Goal: Use online tool/utility: Utilize a website feature to perform a specific function

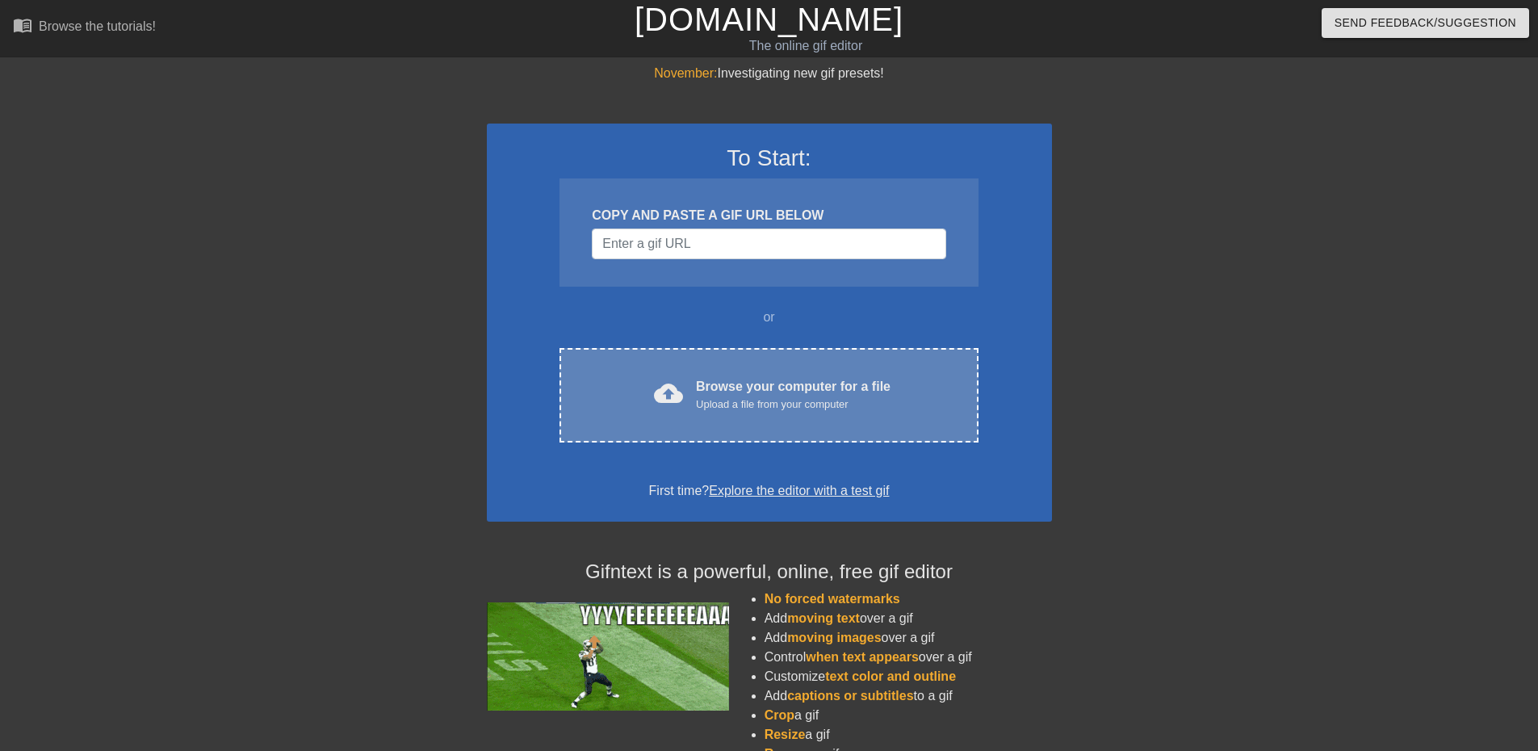
click at [697, 395] on div "Browse your computer for a file Upload a file from your computer" at bounding box center [793, 395] width 195 height 36
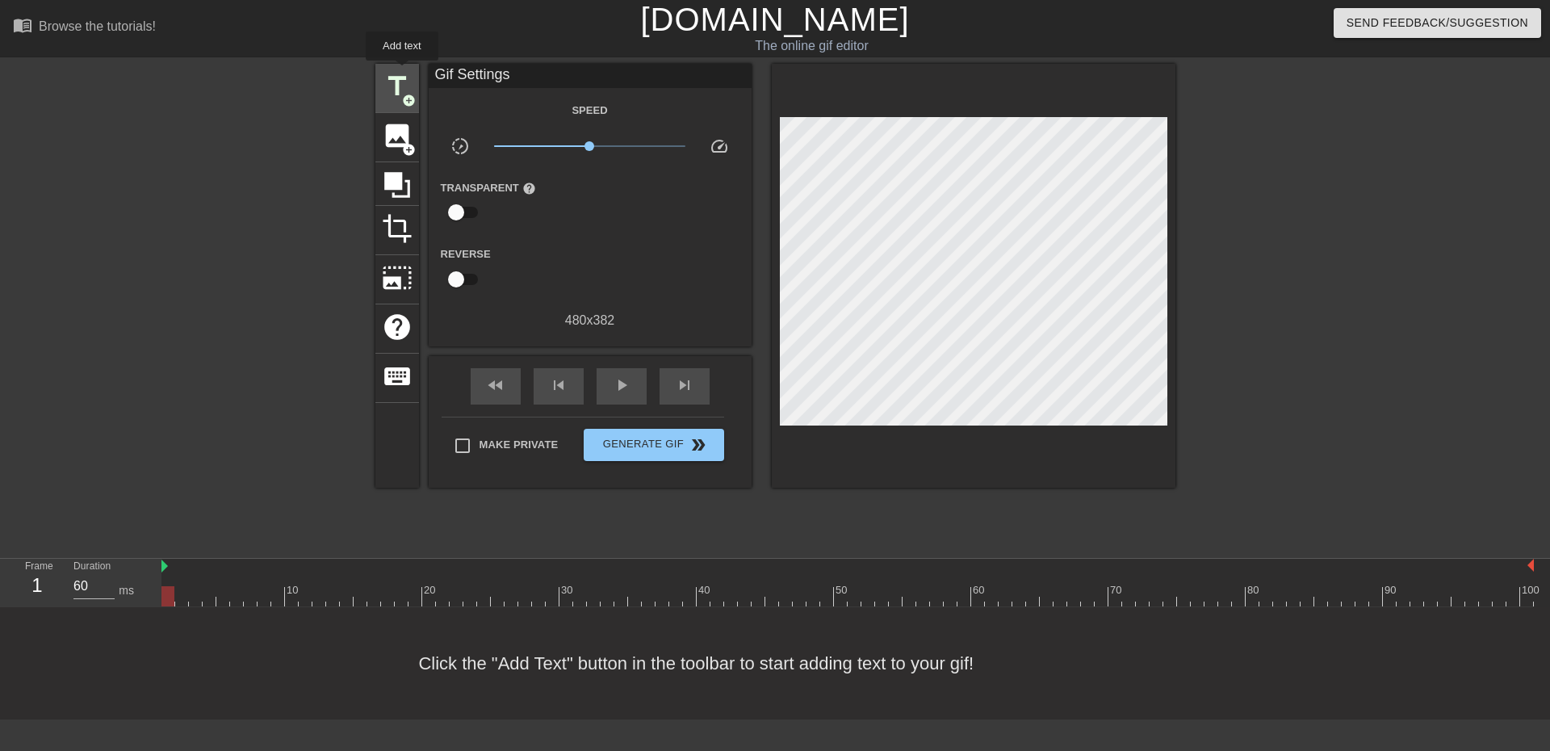
click at [402, 72] on span "title" at bounding box center [397, 86] width 31 height 31
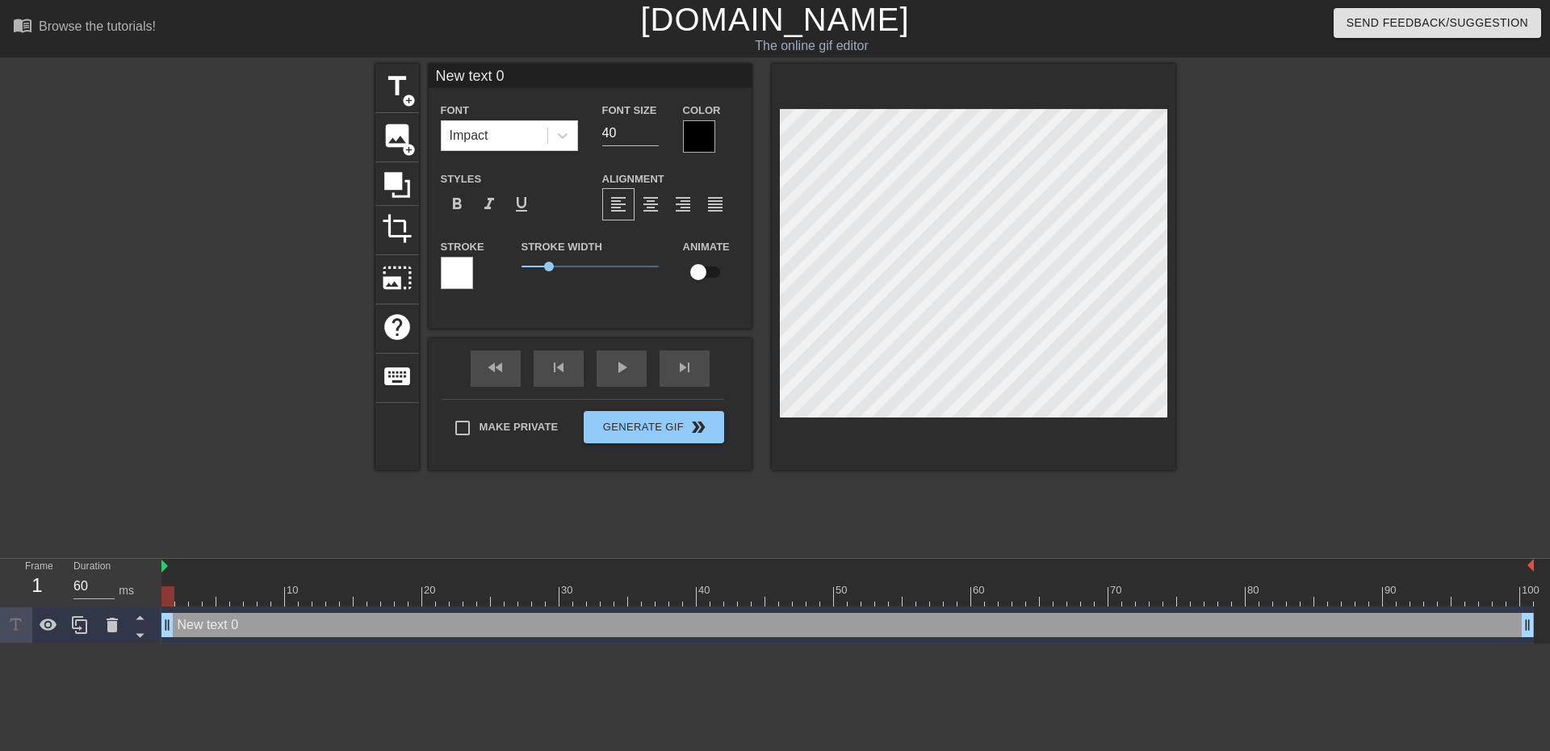
click at [708, 132] on div at bounding box center [699, 136] width 32 height 32
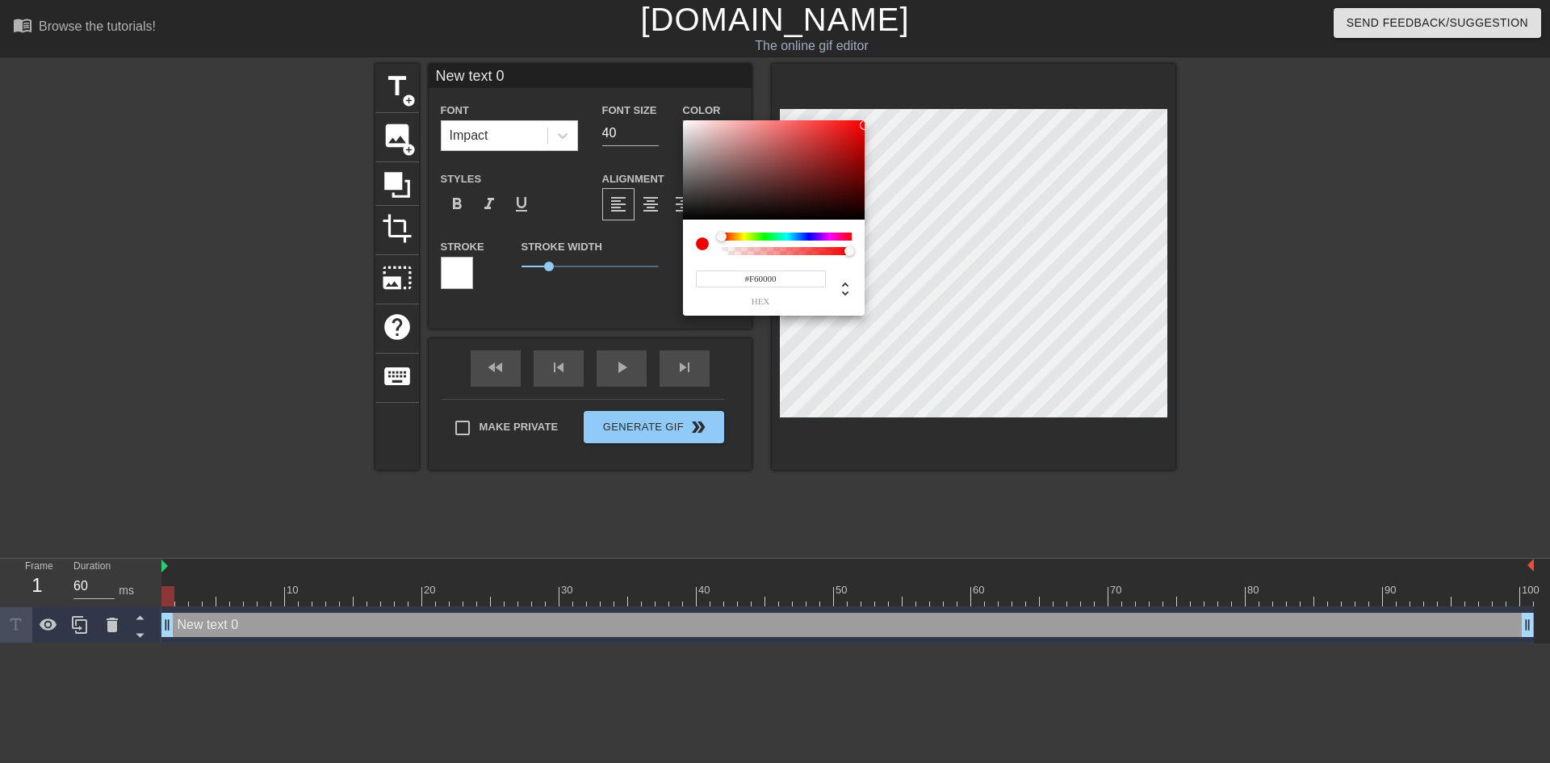
type input "#F80000"
drag, startPoint x: 839, startPoint y: 128, endPoint x: 869, endPoint y: 123, distance: 31.2
click at [869, 123] on div "#F80000 hex" at bounding box center [775, 381] width 1550 height 763
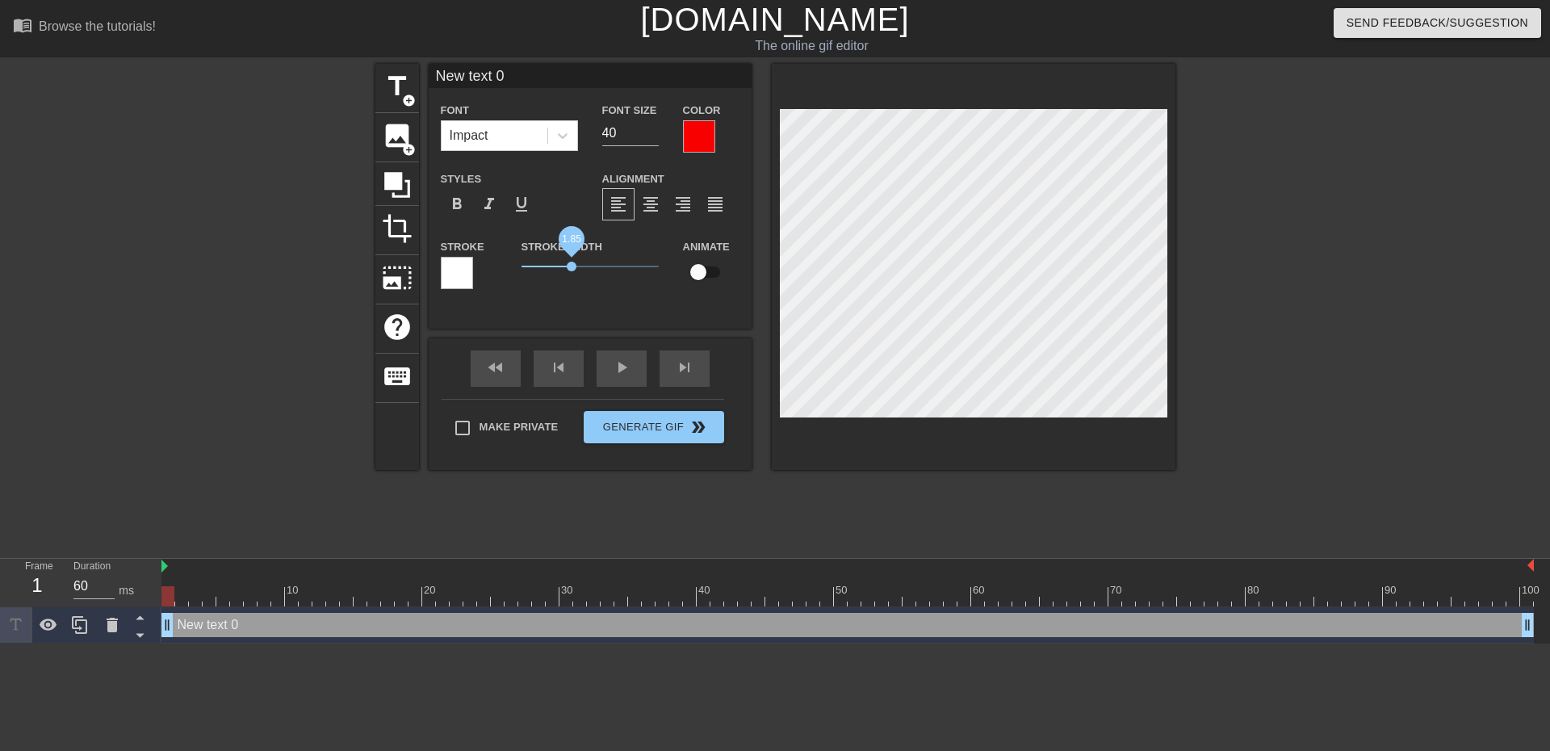
drag, startPoint x: 553, startPoint y: 262, endPoint x: 571, endPoint y: 270, distance: 20.2
click at [571, 270] on span "1.85" at bounding box center [589, 266] width 137 height 19
drag, startPoint x: 539, startPoint y: 77, endPoint x: 384, endPoint y: 94, distance: 156.0
click at [384, 94] on div "title add_circle image add_circle crop photo_size_select_large help keyboard Ne…" at bounding box center [775, 267] width 800 height 406
type input "I need your help to get hap"
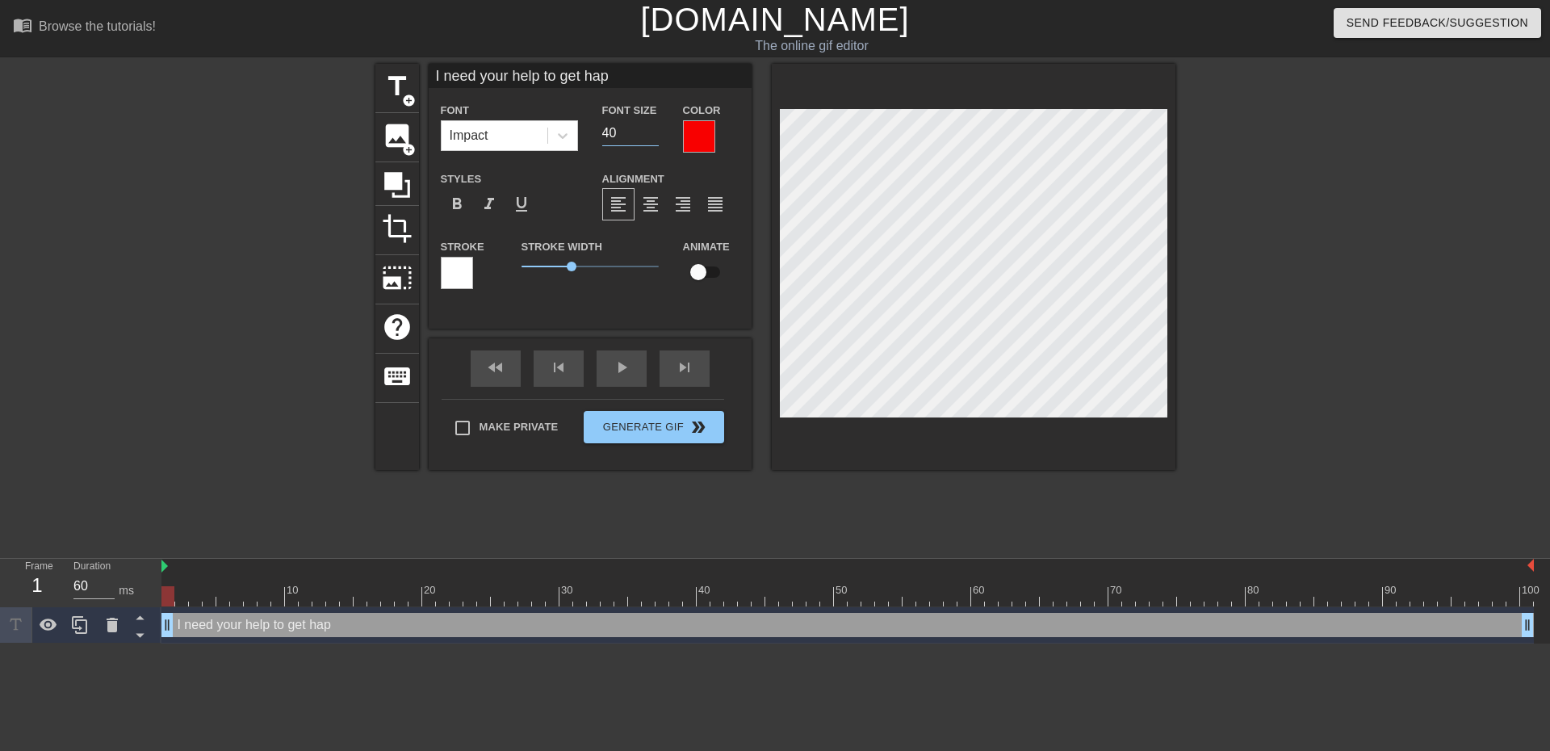
drag, startPoint x: 633, startPoint y: 127, endPoint x: 538, endPoint y: 184, distance: 110.5
click at [535, 184] on div "Font Impact Font Size 40 Color Styles format_bold format_italic format_underlin…" at bounding box center [590, 201] width 299 height 203
type input "26"
click at [630, 75] on input "I need your help to get hap" at bounding box center [590, 76] width 323 height 24
type input "I need your help to get happy [DATE]."
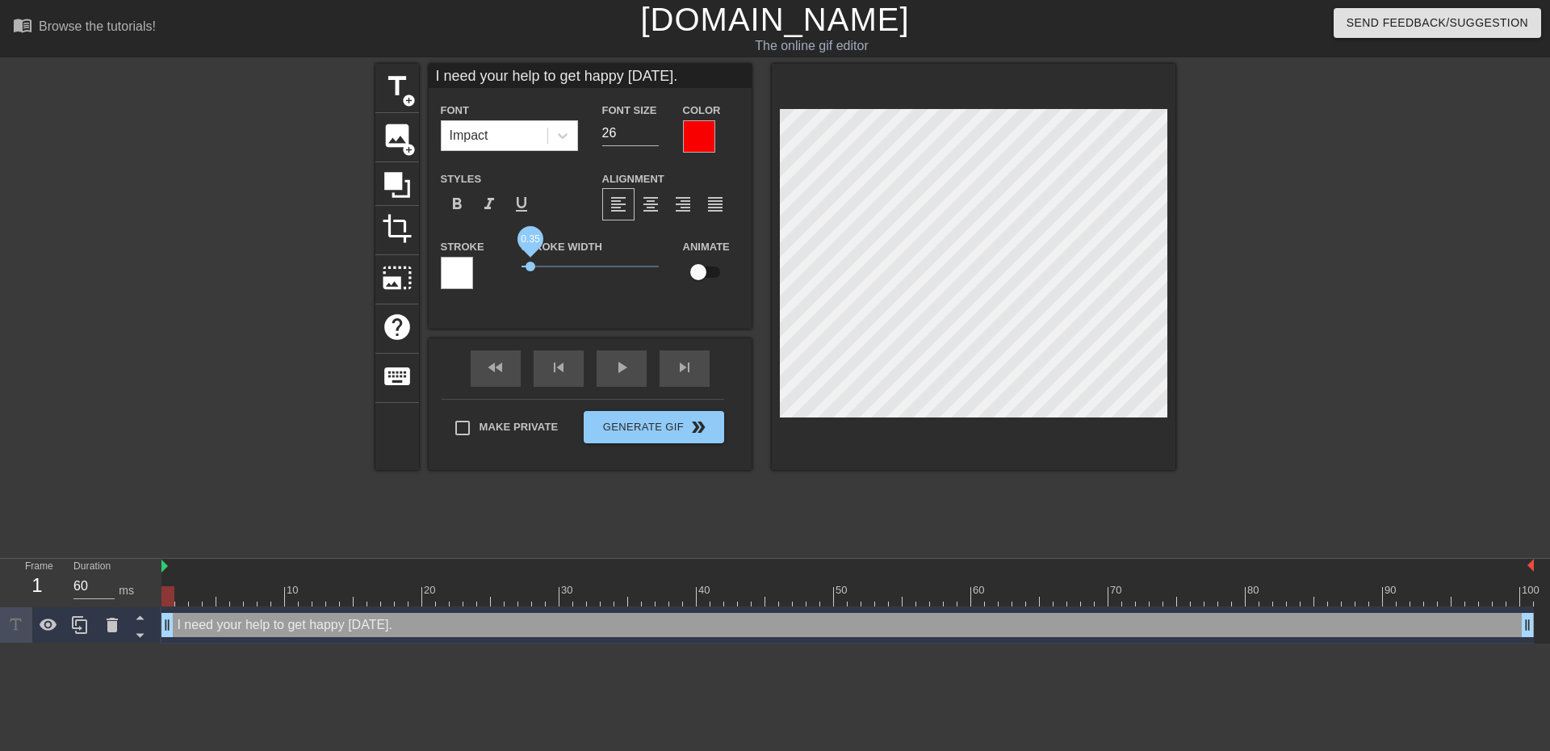
drag, startPoint x: 570, startPoint y: 267, endPoint x: 531, endPoint y: 272, distance: 39.0
click at [531, 272] on span "0.35" at bounding box center [589, 266] width 137 height 19
click at [1429, 249] on div at bounding box center [1316, 306] width 242 height 484
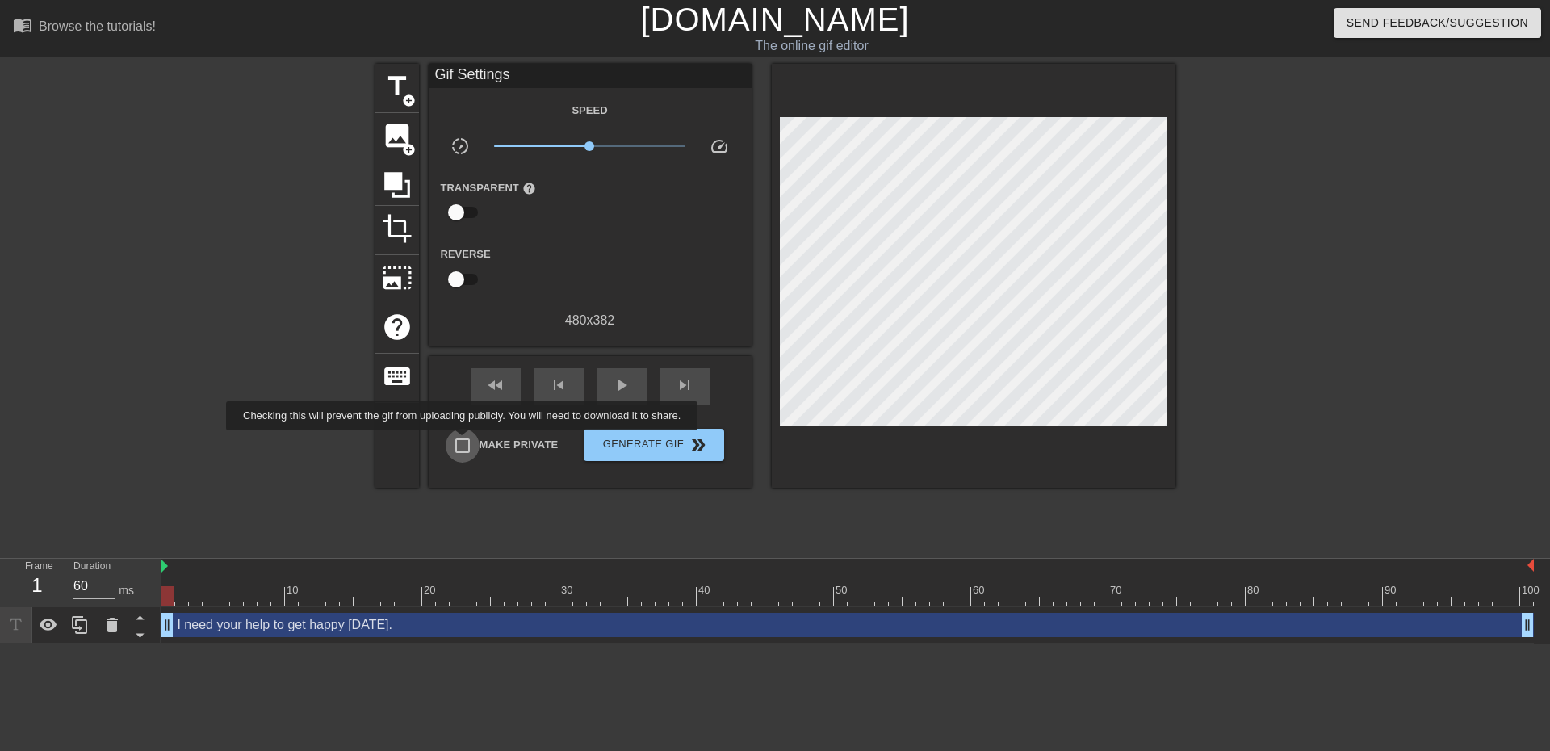
click at [464, 442] on input "Make Private" at bounding box center [463, 446] width 34 height 34
checkbox input "true"
click at [636, 438] on span "Generate Gif double_arrow" at bounding box center [653, 444] width 127 height 19
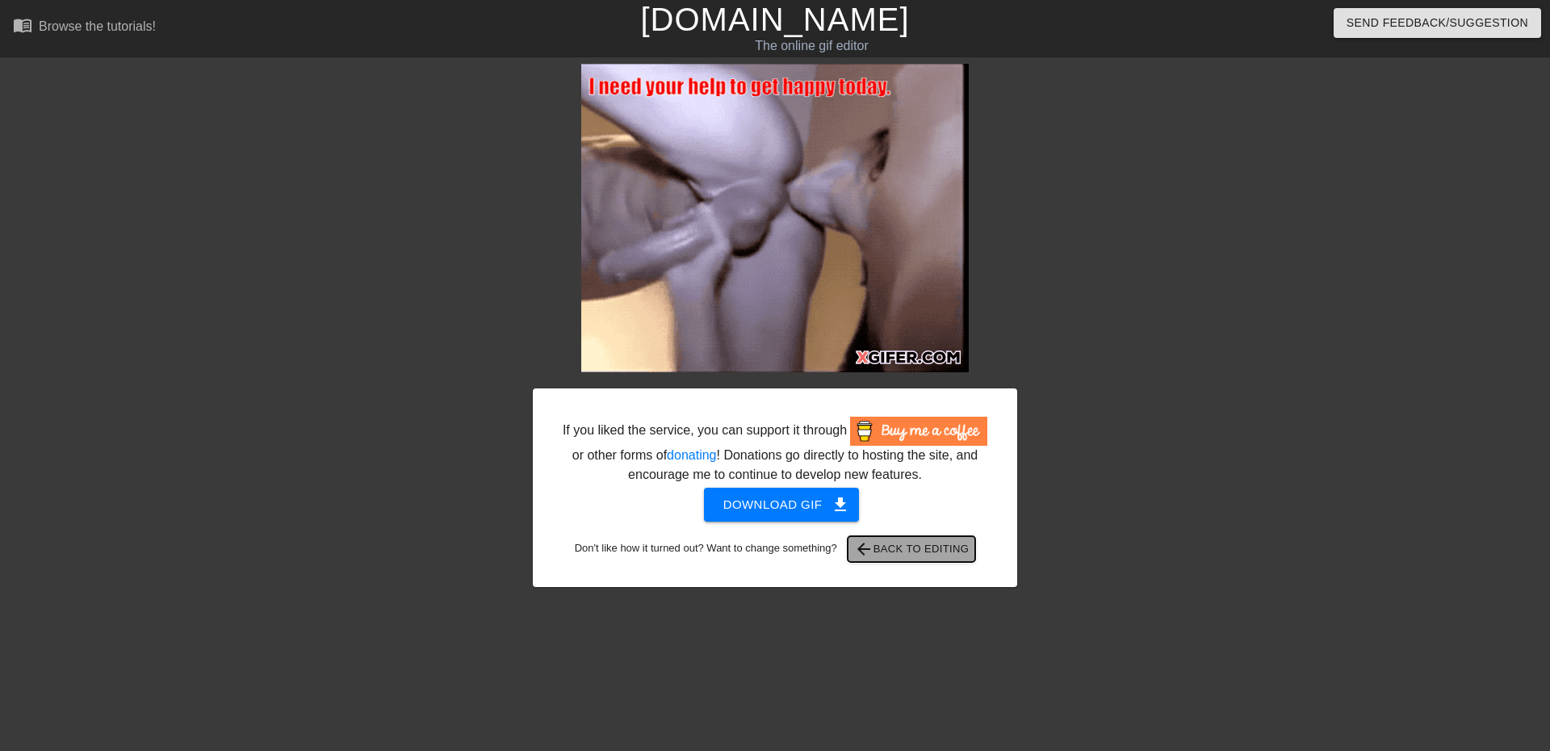
click at [936, 542] on span "arrow_back Back to Editing" at bounding box center [911, 548] width 115 height 19
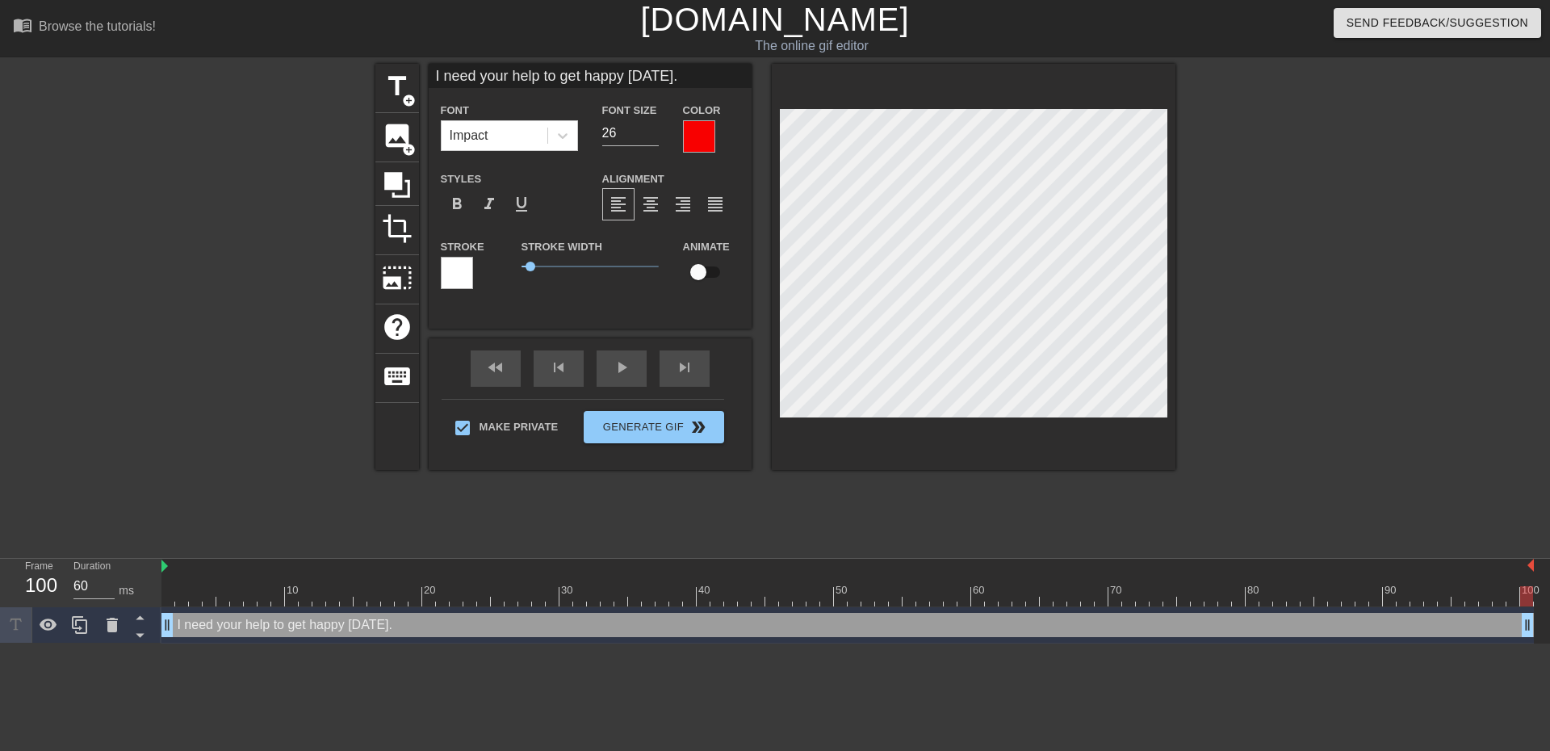
drag, startPoint x: 669, startPoint y: 73, endPoint x: 596, endPoint y: 148, distance: 105.0
click at [668, 73] on input "I need your help to get happy [DATE]." at bounding box center [590, 76] width 323 height 24
type input "I need your help to get happy."
